Goal: Task Accomplishment & Management: Complete application form

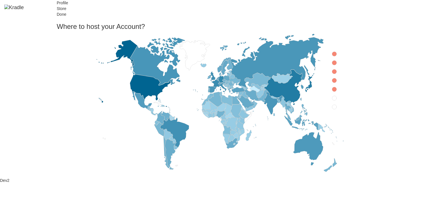
click at [332, 56] on icon at bounding box center [334, 54] width 5 height 5
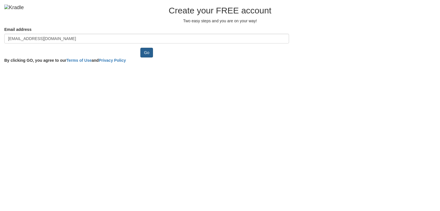
type input "gibofo2046@noidos.com"
click at [140, 58] on input "Go" at bounding box center [146, 53] width 13 height 10
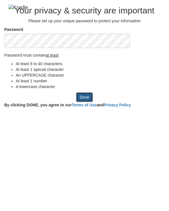
click at [89, 102] on input "Done" at bounding box center [84, 97] width 17 height 10
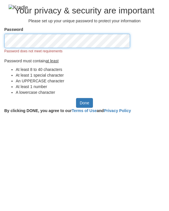
click at [0, 87] on div "Password Password does not meet requirements Password must contain at least At …" at bounding box center [84, 63] width 169 height 72
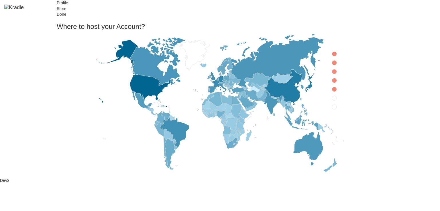
click at [332, 56] on icon at bounding box center [334, 54] width 5 height 5
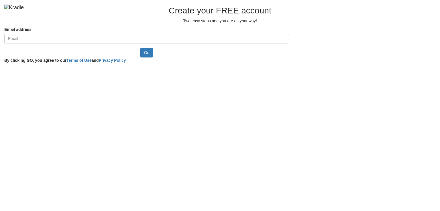
type input "#pwdValidationPoints.m-num .v-number,"
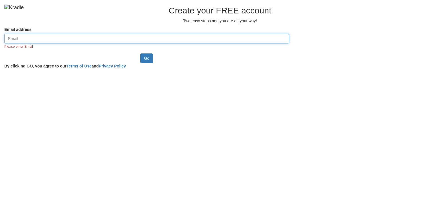
paste input "gibofo2046@noidos.com"
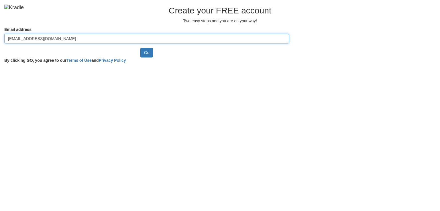
type input "gibofo2046@noidos.com"
click at [140, 48] on input "Go" at bounding box center [146, 53] width 13 height 10
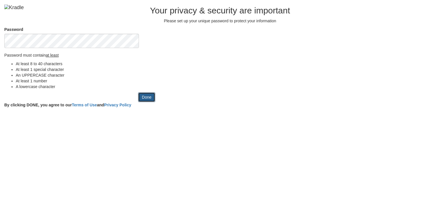
click at [138, 102] on input "Done" at bounding box center [146, 97] width 17 height 10
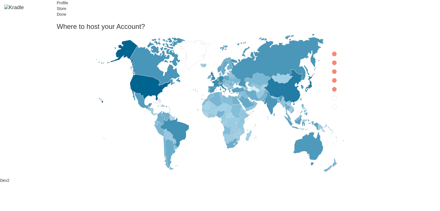
click at [332, 56] on icon at bounding box center [334, 54] width 5 height 5
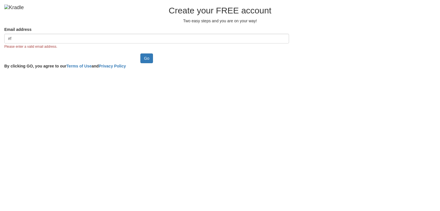
type input "#"
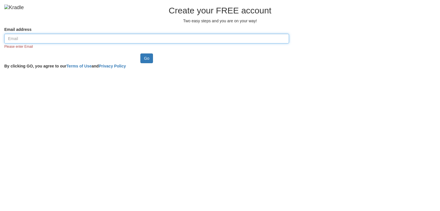
paste input "[EMAIL_ADDRESS][DOMAIN_NAME]"
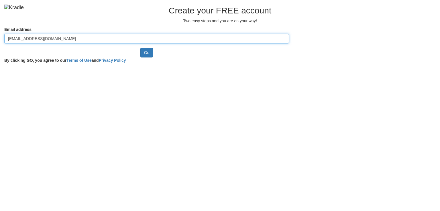
type input "[EMAIL_ADDRESS][DOMAIN_NAME]"
click at [140, 48] on input "Go" at bounding box center [146, 53] width 13 height 10
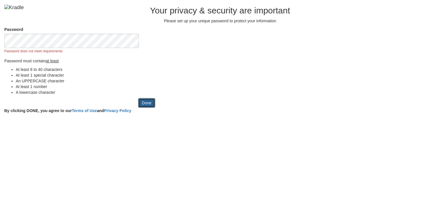
click at [138, 108] on input "Done" at bounding box center [146, 103] width 17 height 10
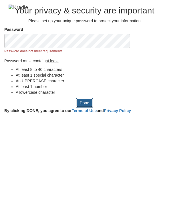
click at [73, 115] on div "Done By clicking DONE, you agree to our Terms of Use and Privacy Policy" at bounding box center [84, 106] width 169 height 17
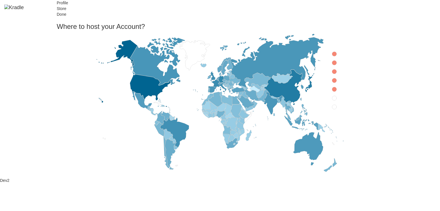
click at [332, 56] on icon at bounding box center [334, 54] width 5 height 5
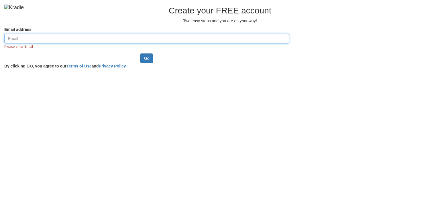
paste input "[EMAIL_ADDRESS][DOMAIN_NAME]"
type input "gibofo2046@noidos.com"
click at [140, 54] on input "Go" at bounding box center [146, 59] width 13 height 10
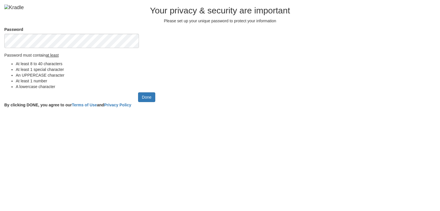
click at [138, 92] on input "Done" at bounding box center [146, 97] width 17 height 10
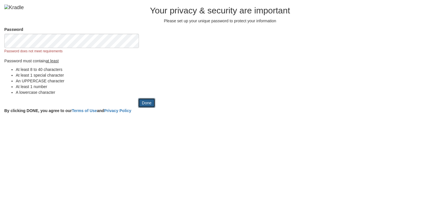
click at [138, 108] on input "Done" at bounding box center [146, 103] width 17 height 10
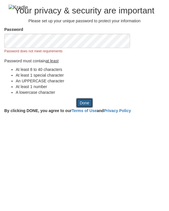
click at [85, 108] on input "Done" at bounding box center [84, 103] width 17 height 10
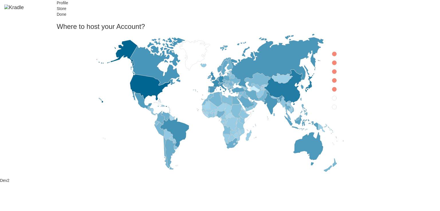
click at [332, 56] on icon at bounding box center [334, 54] width 5 height 5
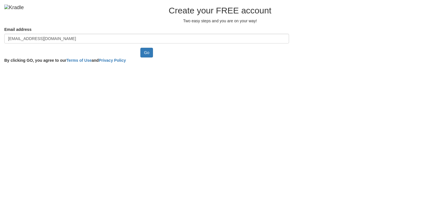
type input "[EMAIL_ADDRESS][DOMAIN_NAME]"
click at [140, 48] on input "Go" at bounding box center [146, 53] width 13 height 10
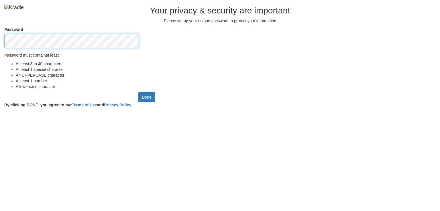
click at [138, 92] on input "Done" at bounding box center [146, 97] width 17 height 10
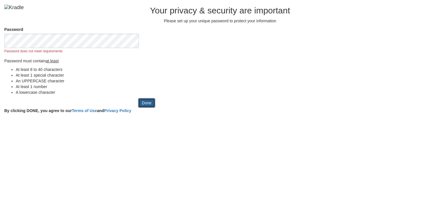
click at [138, 108] on input "Done" at bounding box center [146, 103] width 17 height 10
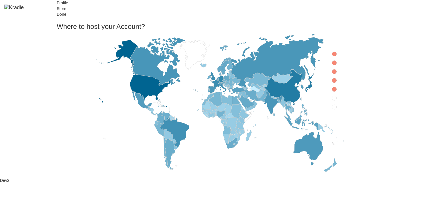
click at [332, 56] on icon at bounding box center [334, 54] width 5 height 5
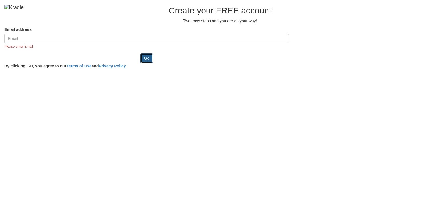
click at [140, 63] on input "Go" at bounding box center [146, 59] width 13 height 10
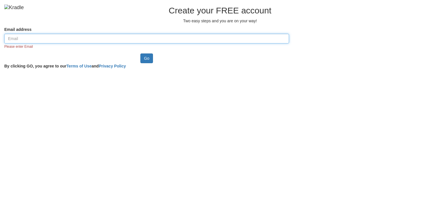
click at [102, 44] on input "Email address" at bounding box center [146, 39] width 285 height 10
paste input "gibofo2046@noidos.com"
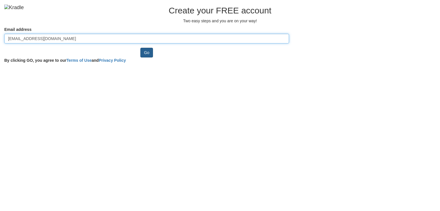
type input "gibofo2046@noidos.com"
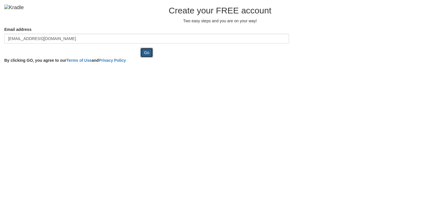
click at [140, 58] on input "Go" at bounding box center [146, 53] width 13 height 10
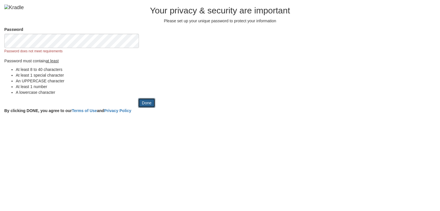
click at [138, 108] on input "Done" at bounding box center [146, 103] width 17 height 10
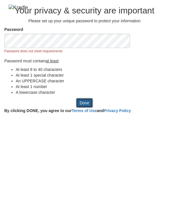
click at [76, 108] on input "Done" at bounding box center [84, 103] width 17 height 10
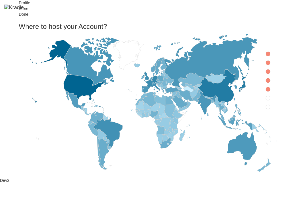
click at [169, 56] on icon at bounding box center [267, 54] width 5 height 5
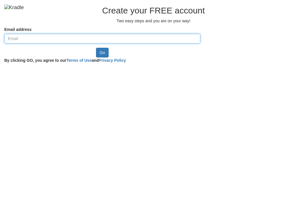
click at [77, 44] on input "Email address" at bounding box center [102, 39] width 196 height 10
paste input "[EMAIL_ADDRESS][DOMAIN_NAME]"
type input "[EMAIL_ADDRESS][DOMAIN_NAME]"
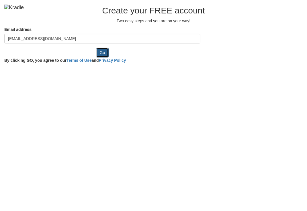
click at [96, 58] on input "Go" at bounding box center [102, 53] width 13 height 10
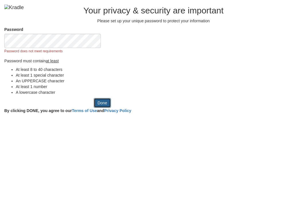
click at [94, 108] on input "Done" at bounding box center [102, 103] width 17 height 10
